Goal: Task Accomplishment & Management: Manage account settings

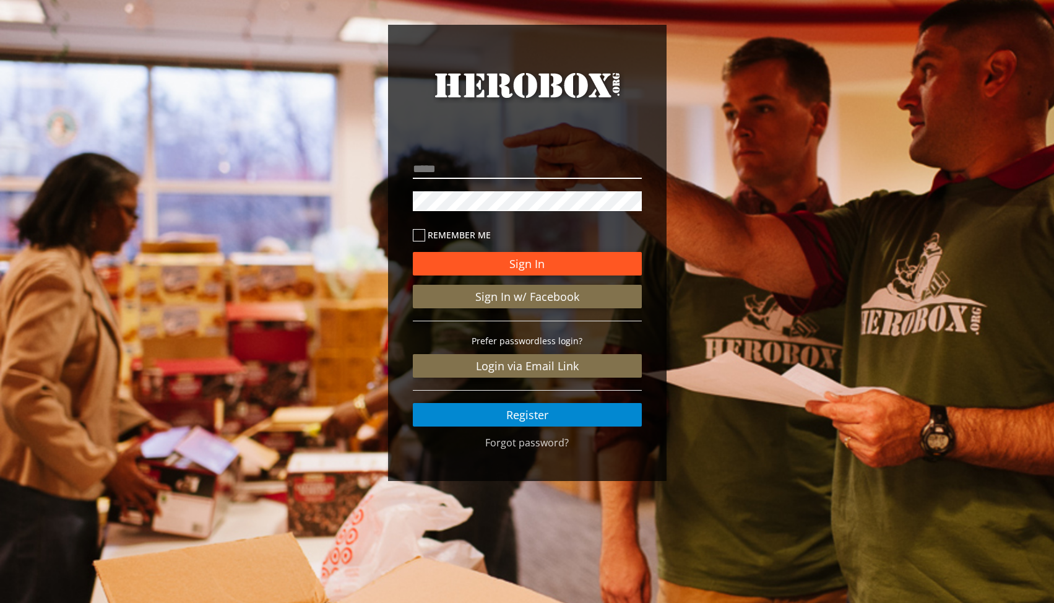
type input "**********"
click at [512, 266] on button "Sign In" at bounding box center [527, 264] width 229 height 24
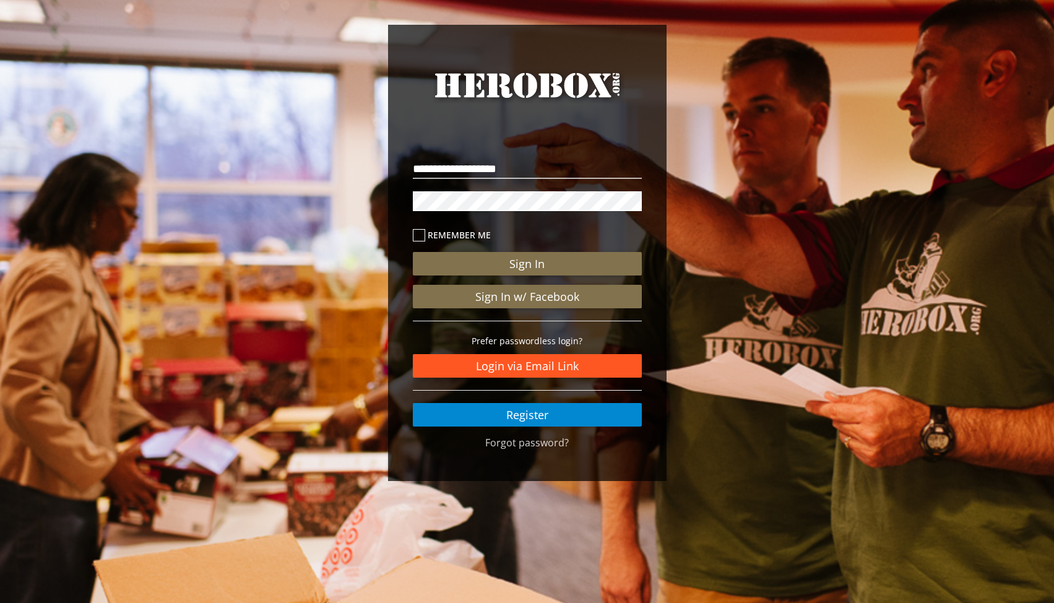
click at [545, 362] on link "Login via Email Link" at bounding box center [527, 366] width 229 height 24
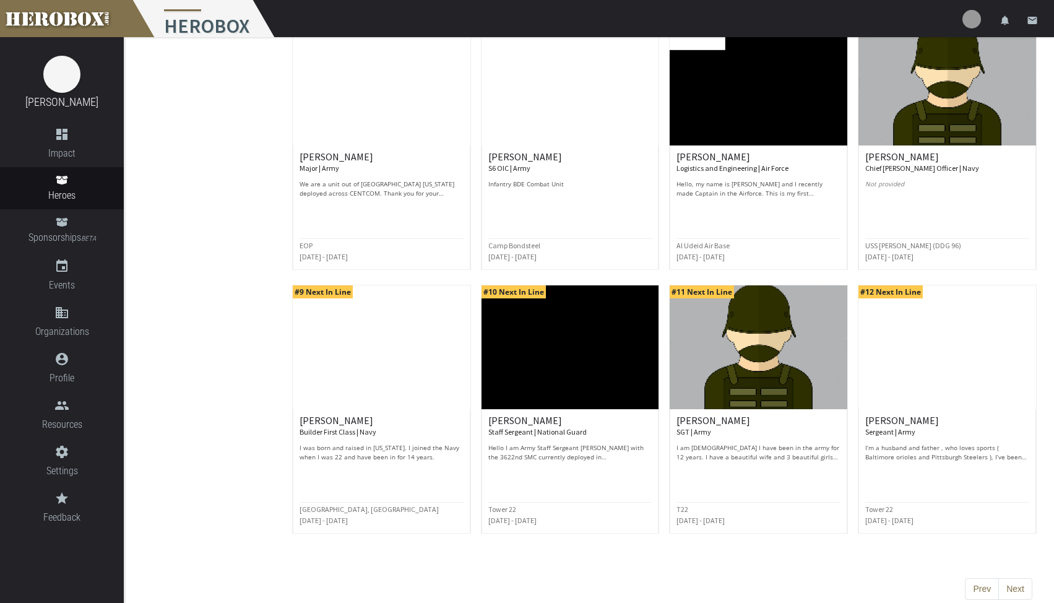
scroll to position [433, 0]
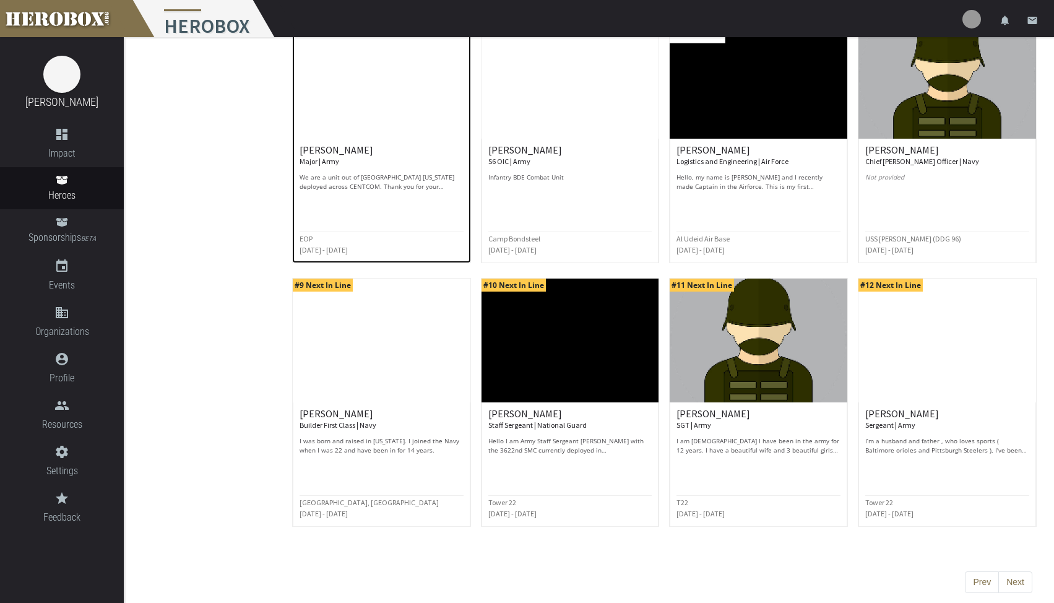
click at [423, 196] on div at bounding box center [382, 201] width 164 height 14
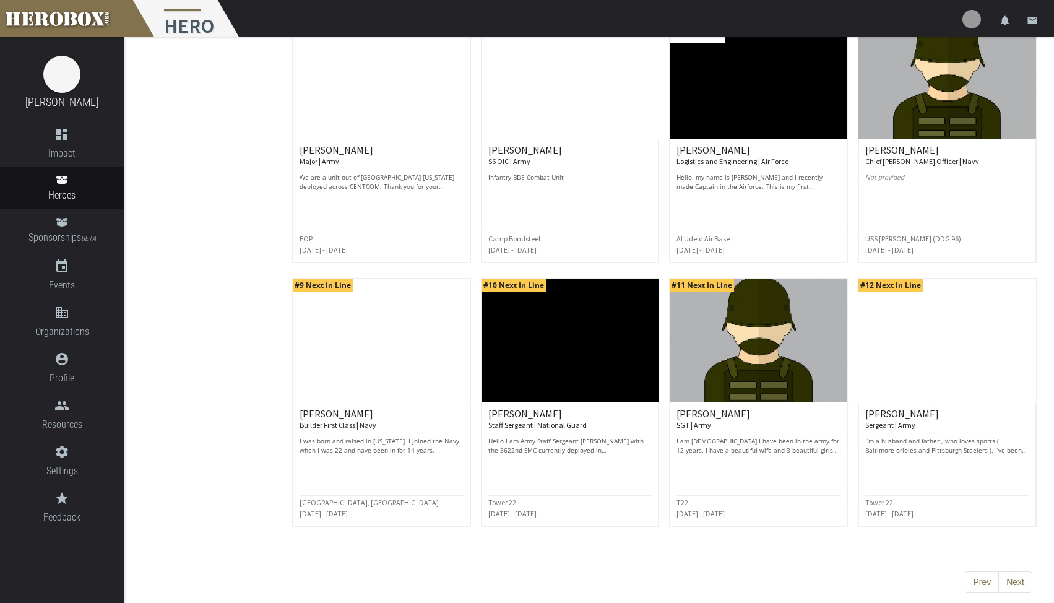
scroll to position [437, 0]
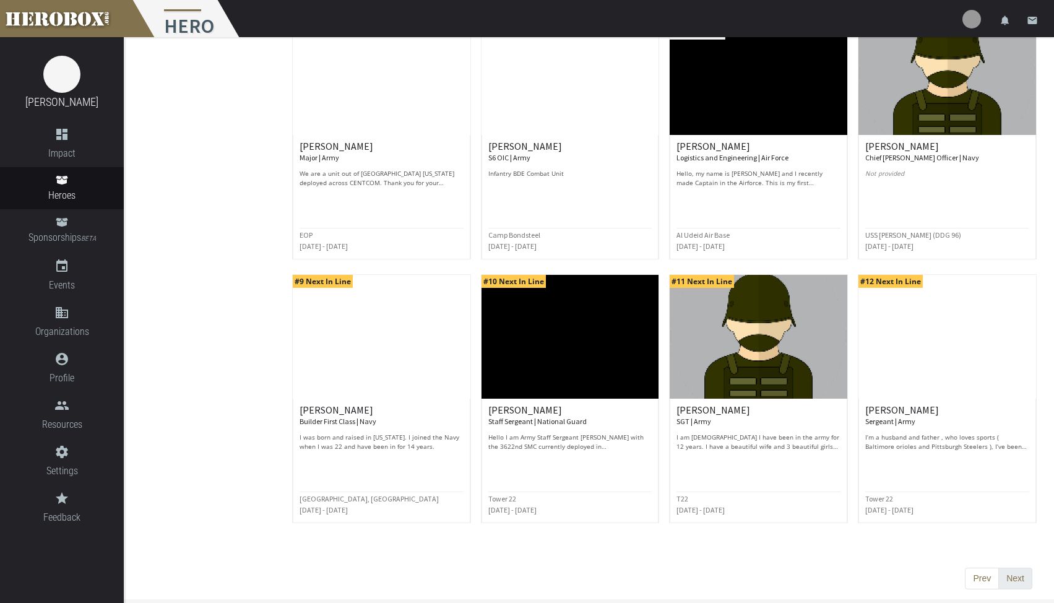
click at [1025, 579] on button "Next" at bounding box center [1015, 579] width 34 height 22
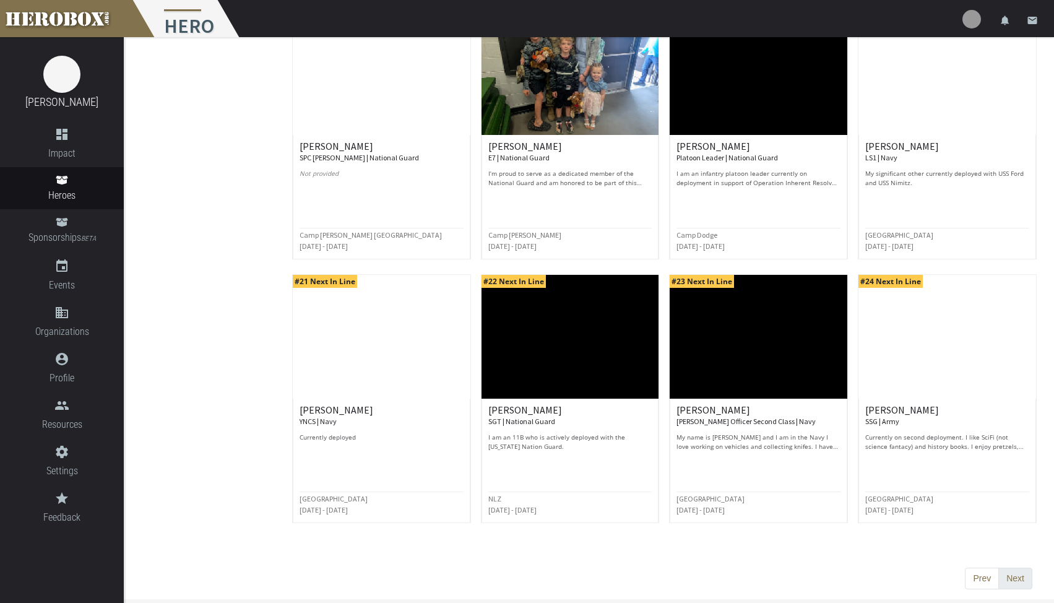
click at [1010, 579] on button "Next" at bounding box center [1015, 579] width 34 height 22
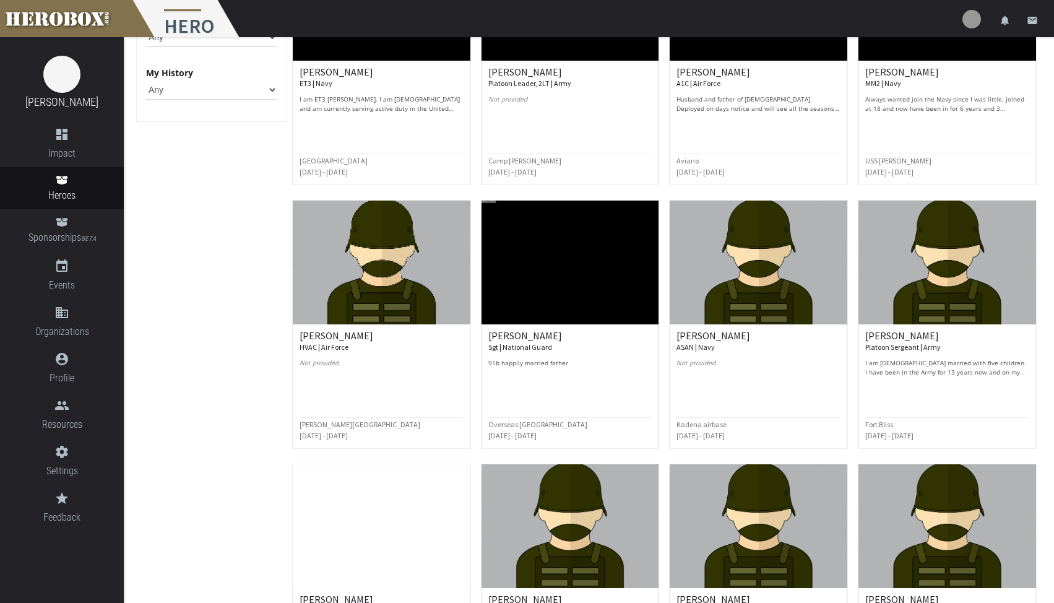
scroll to position [433, 0]
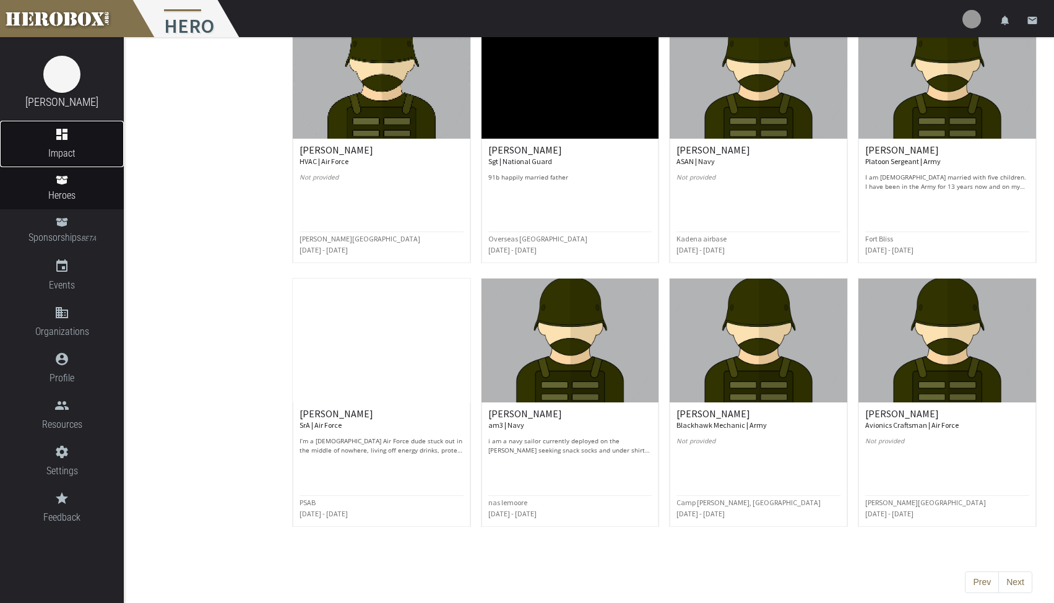
click at [71, 134] on icon "dashboard" at bounding box center [62, 134] width 124 height 15
